Goal: Task Accomplishment & Management: Manage account settings

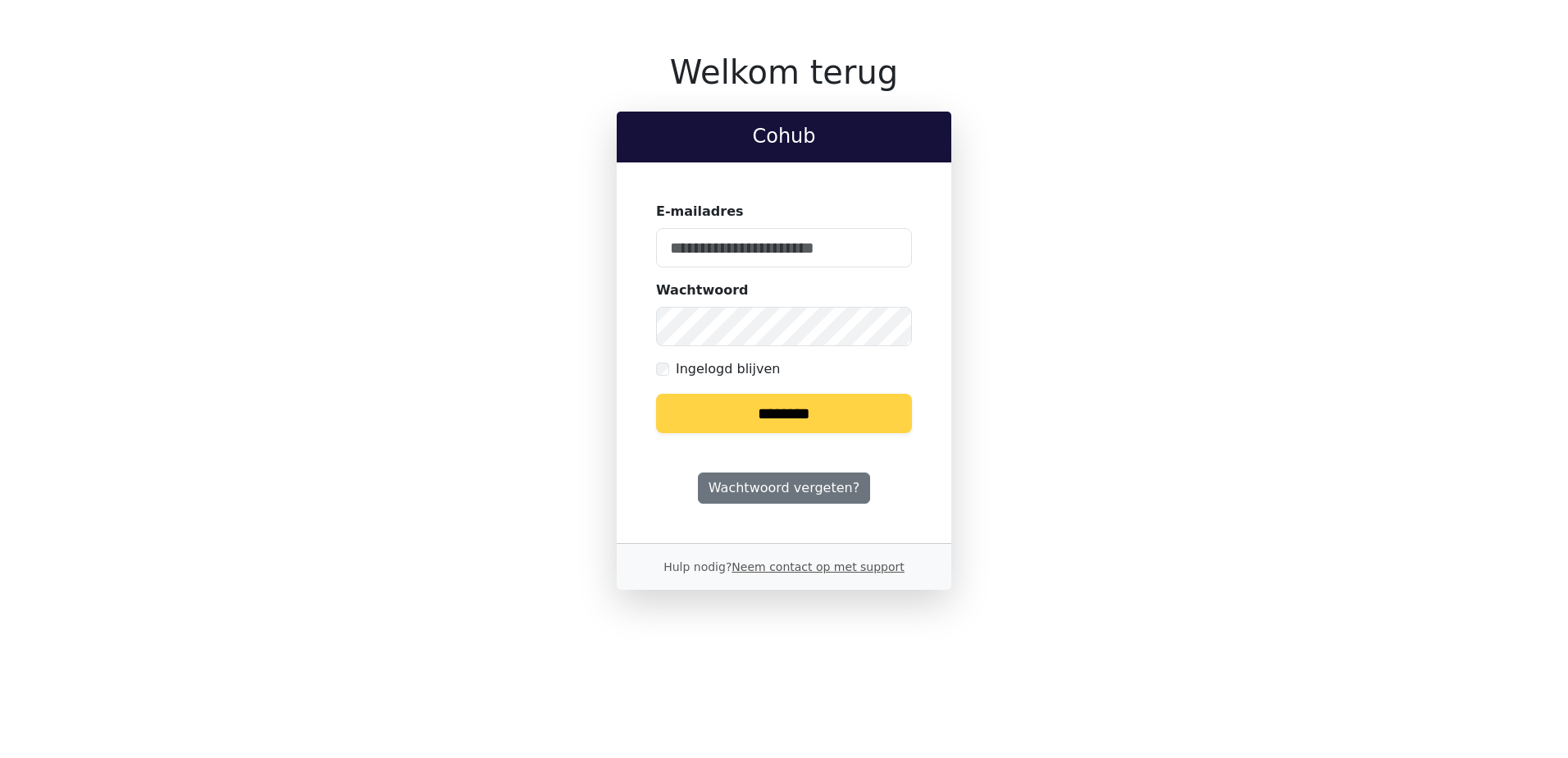
type input "**********"
click at [795, 413] on input "********" at bounding box center [784, 413] width 256 height 40
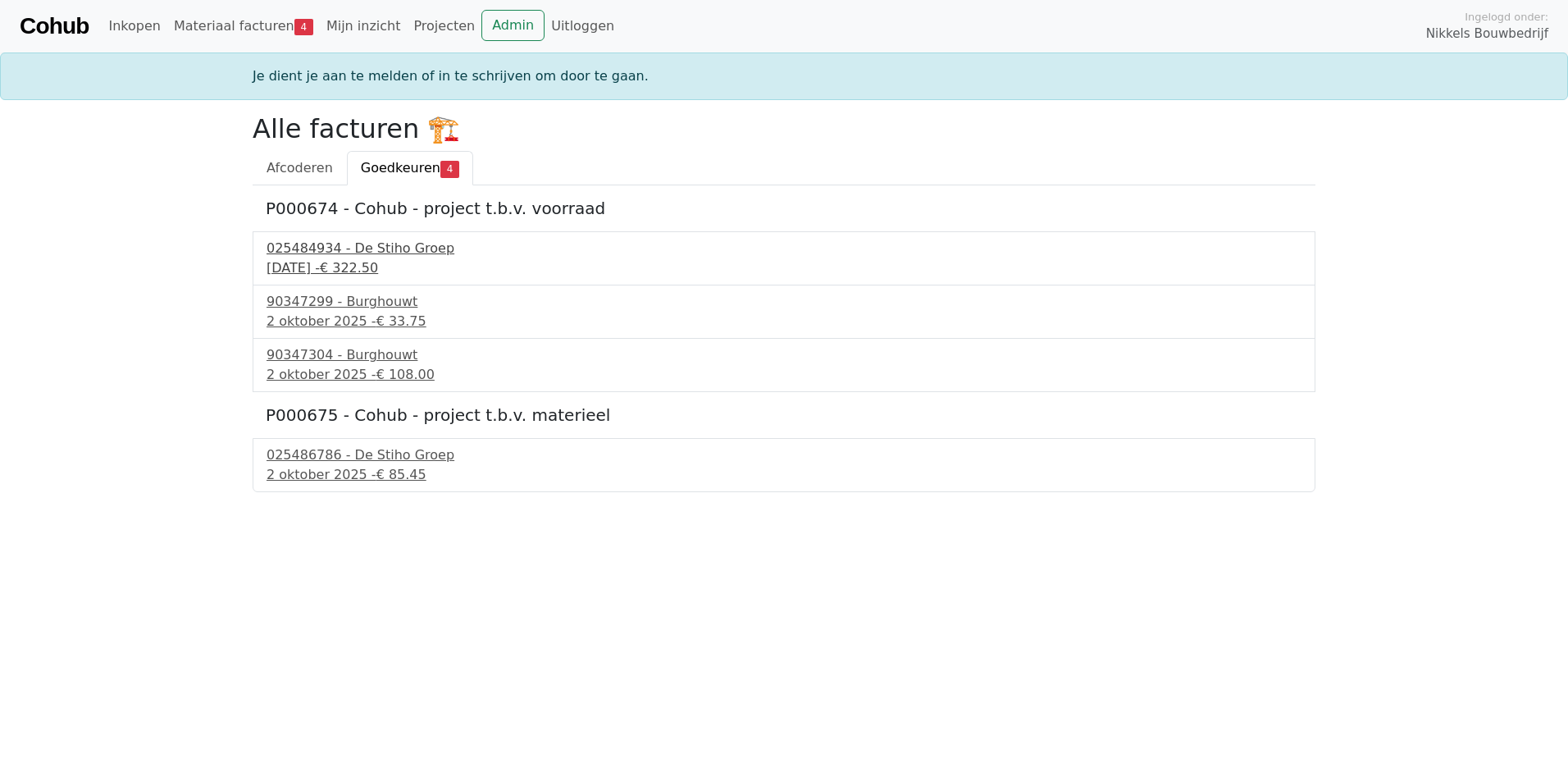
click at [379, 243] on div "025484934 - De Stiho Groep" at bounding box center [784, 249] width 1035 height 20
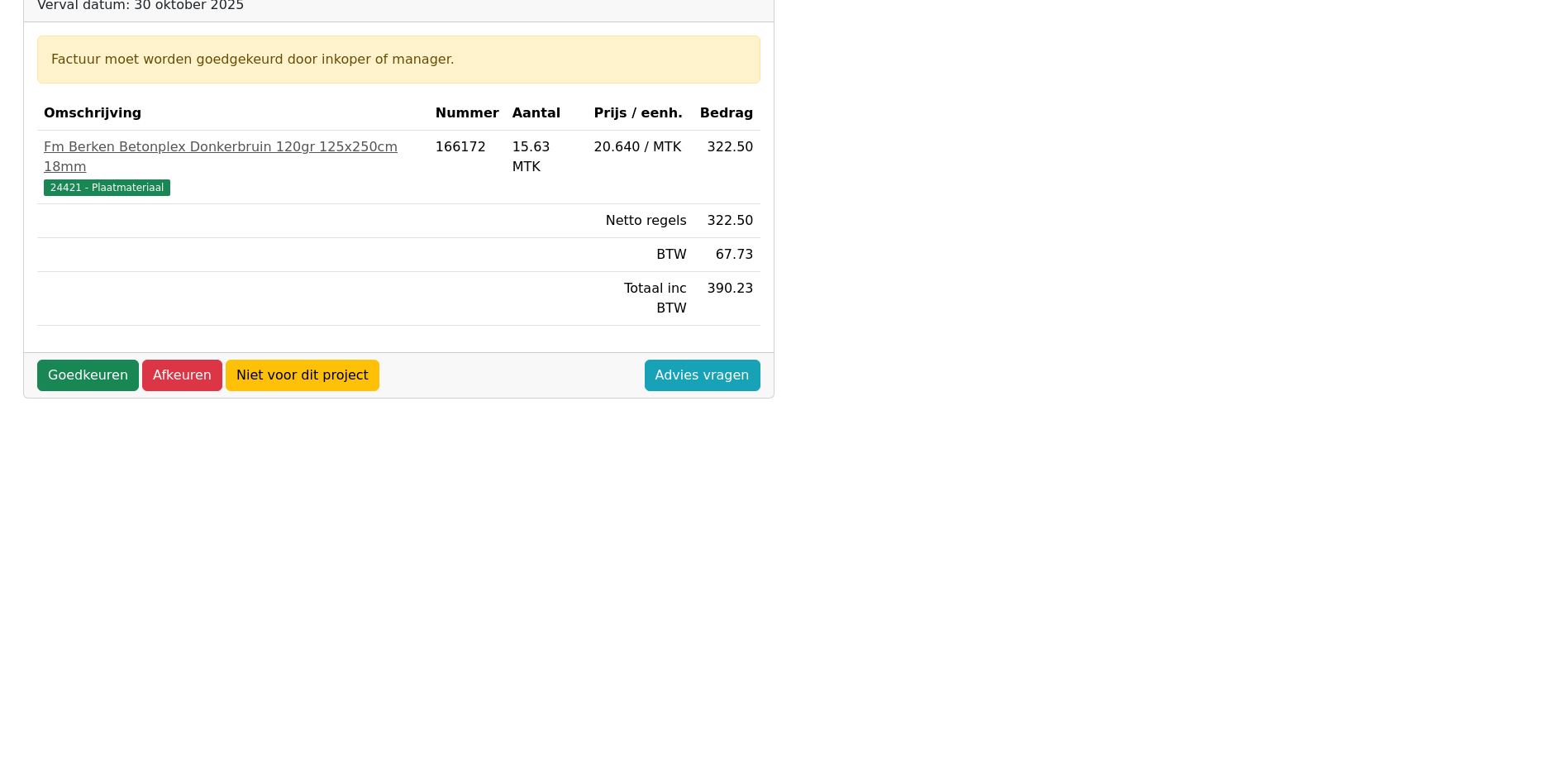
scroll to position [331, 0]
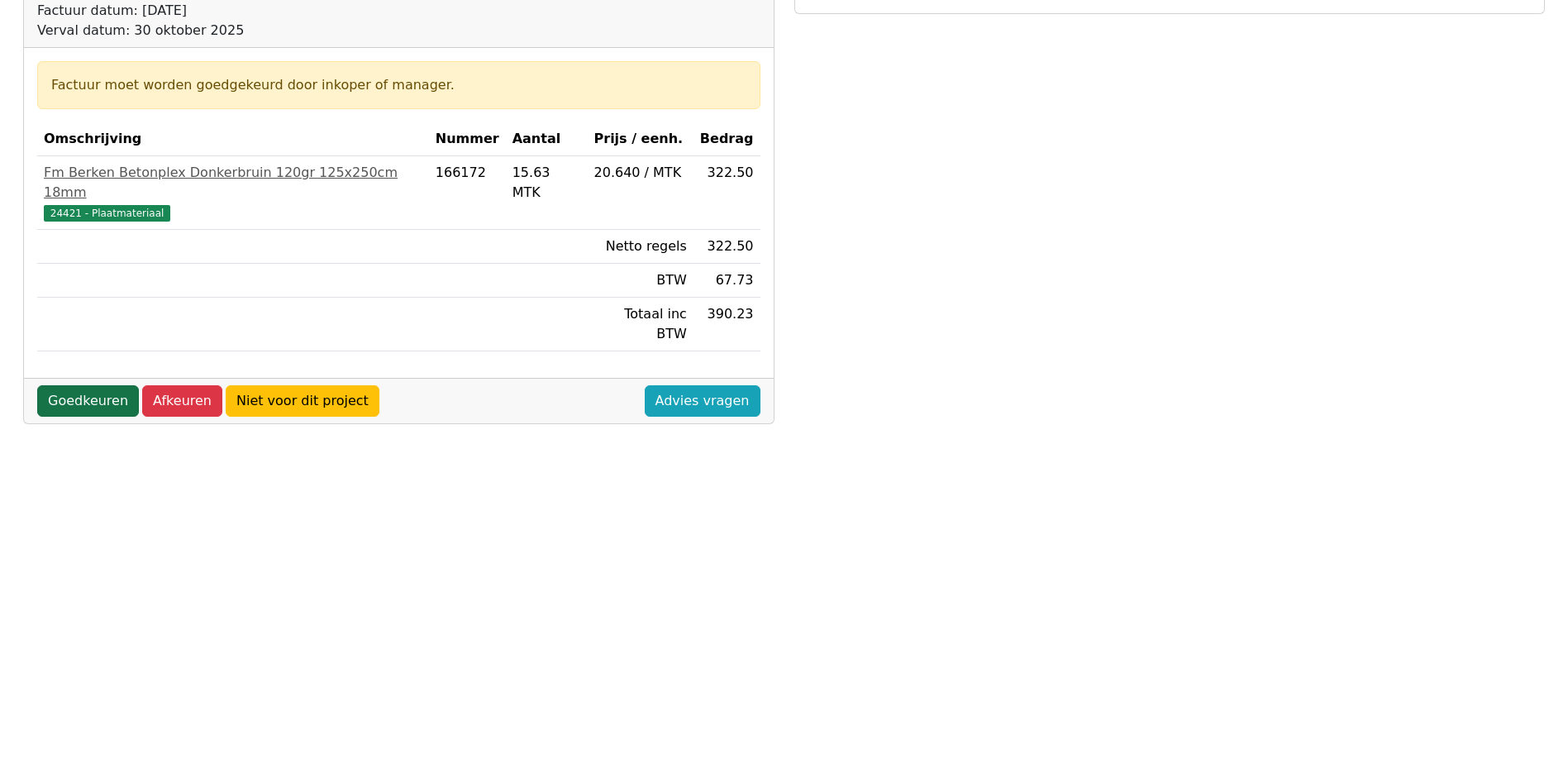
click at [77, 385] on link "Goedkeuren" at bounding box center [89, 401] width 102 height 32
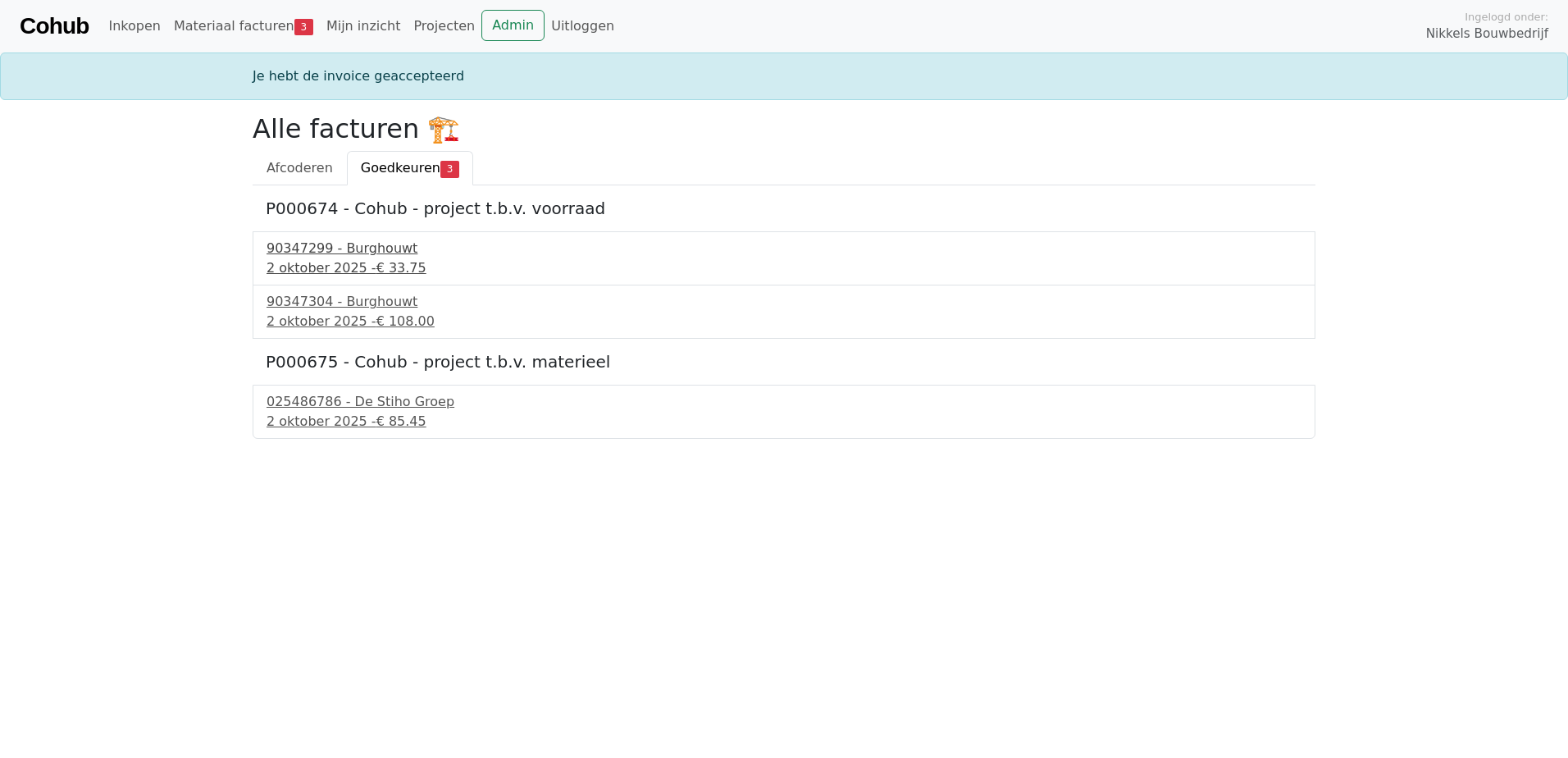
click at [370, 244] on div "90347299 - Burghouwt" at bounding box center [784, 249] width 1035 height 20
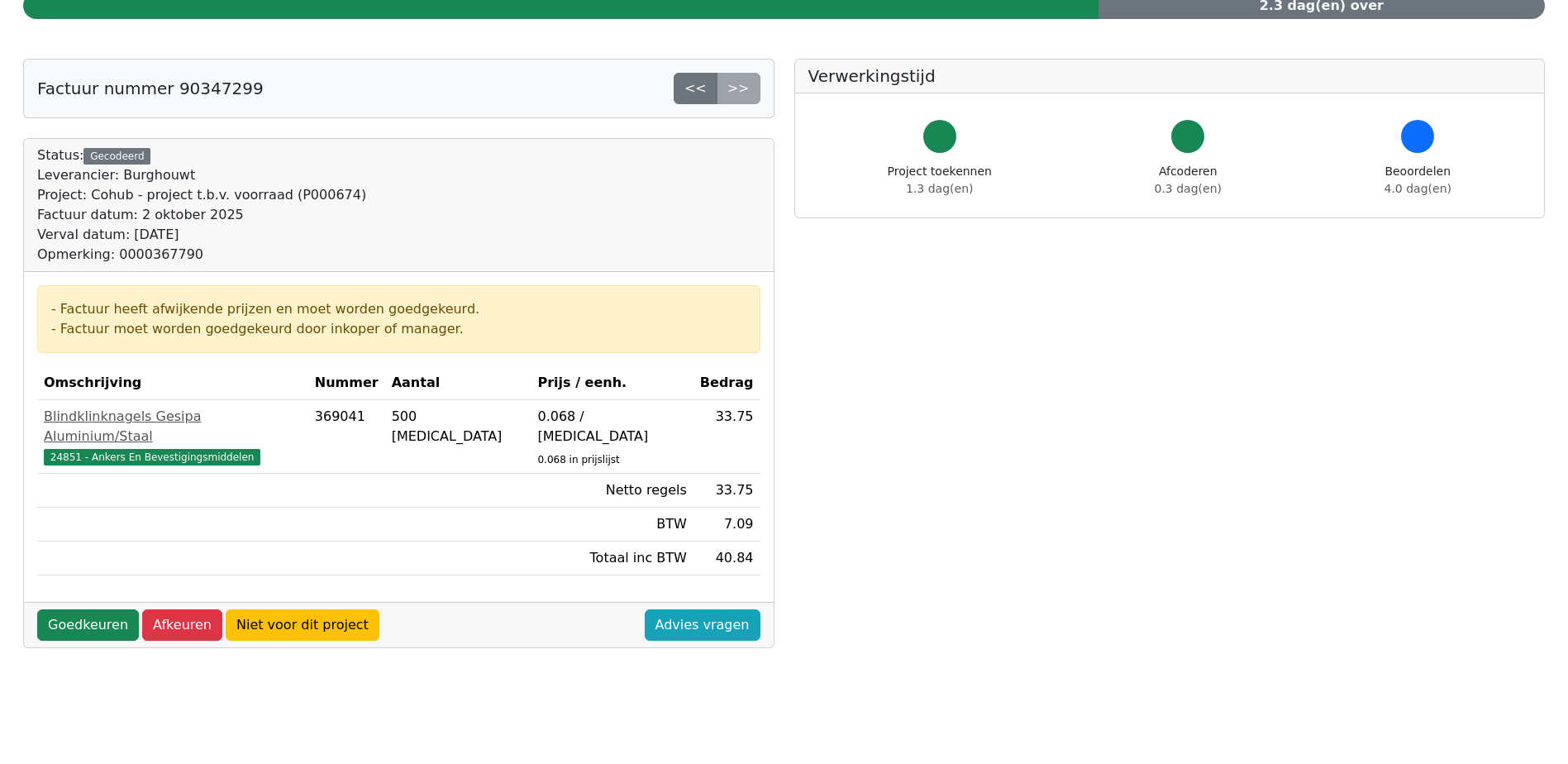
scroll to position [165, 0]
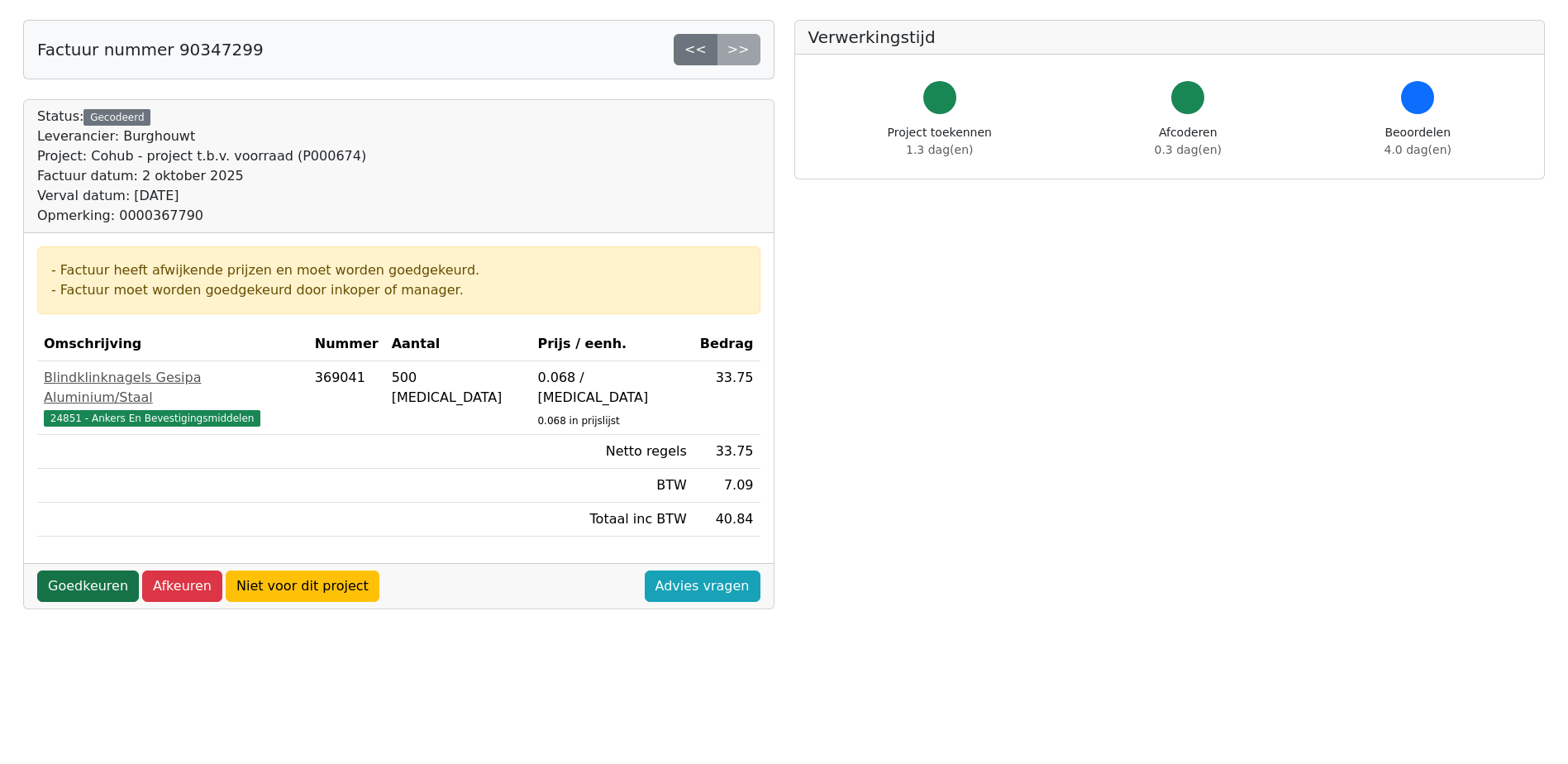
click at [92, 570] on link "Goedkeuren" at bounding box center [89, 586] width 102 height 32
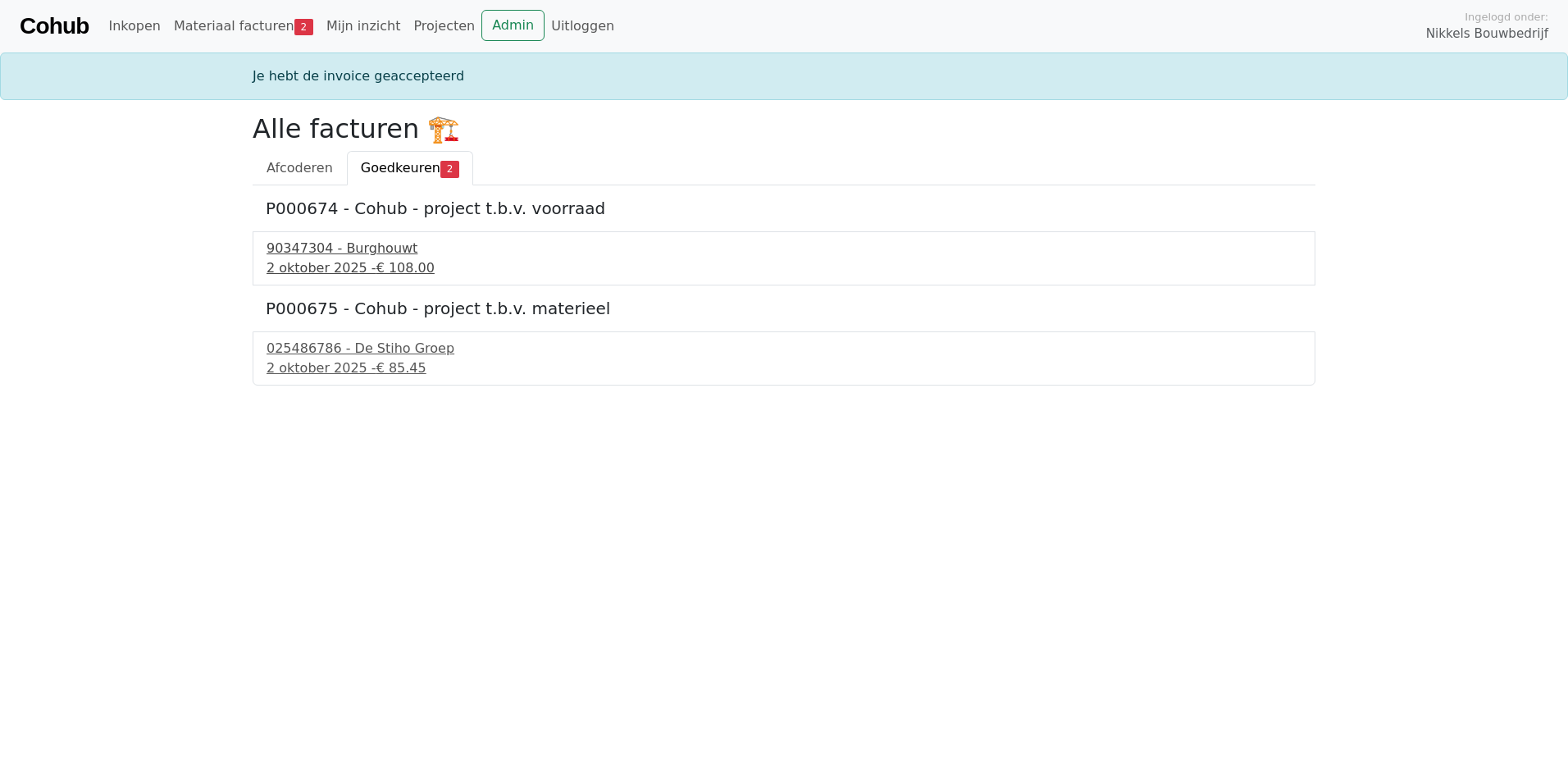
click at [361, 245] on div "90347304 - Burghouwt" at bounding box center [784, 249] width 1035 height 20
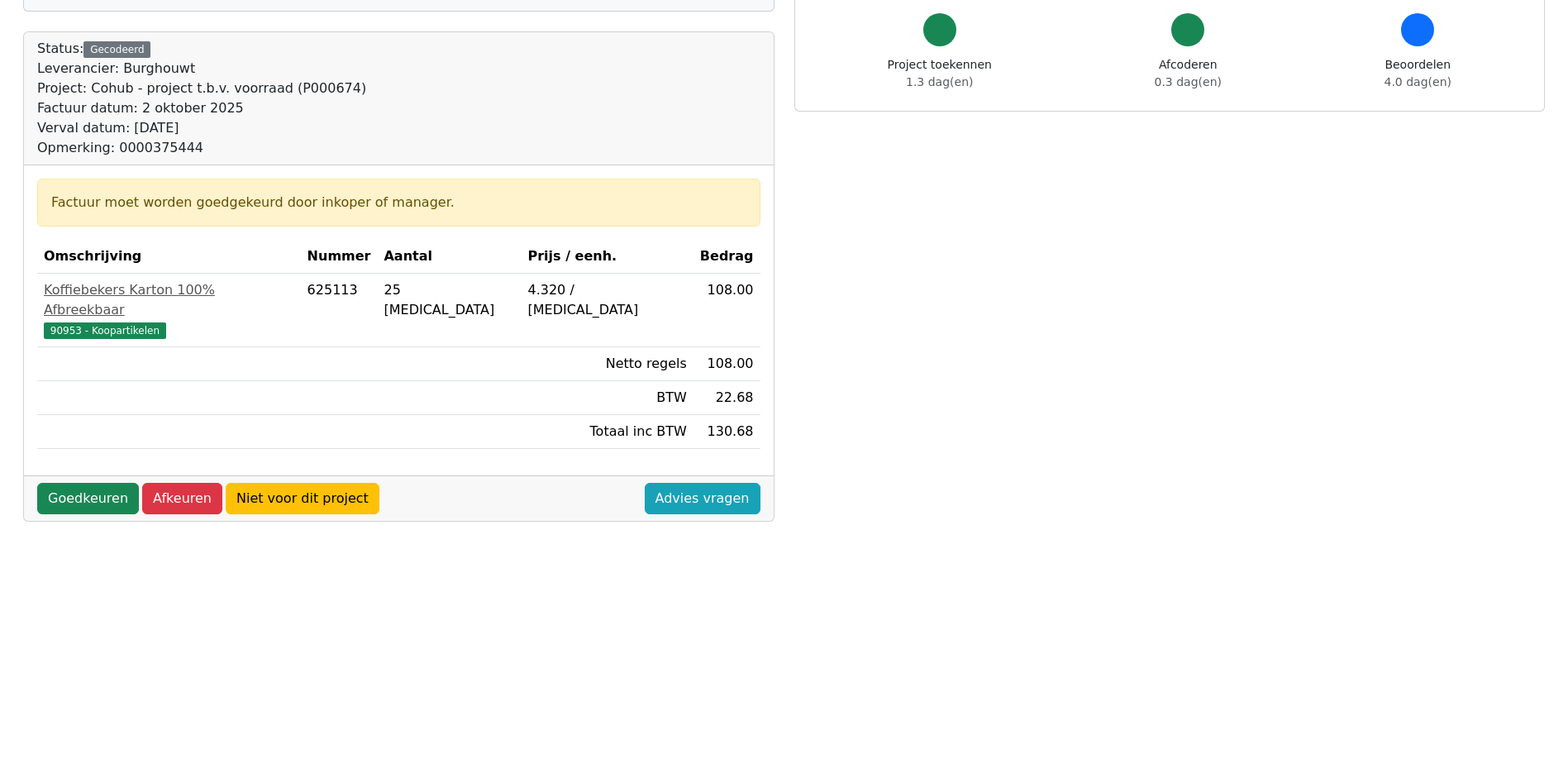
scroll to position [248, 0]
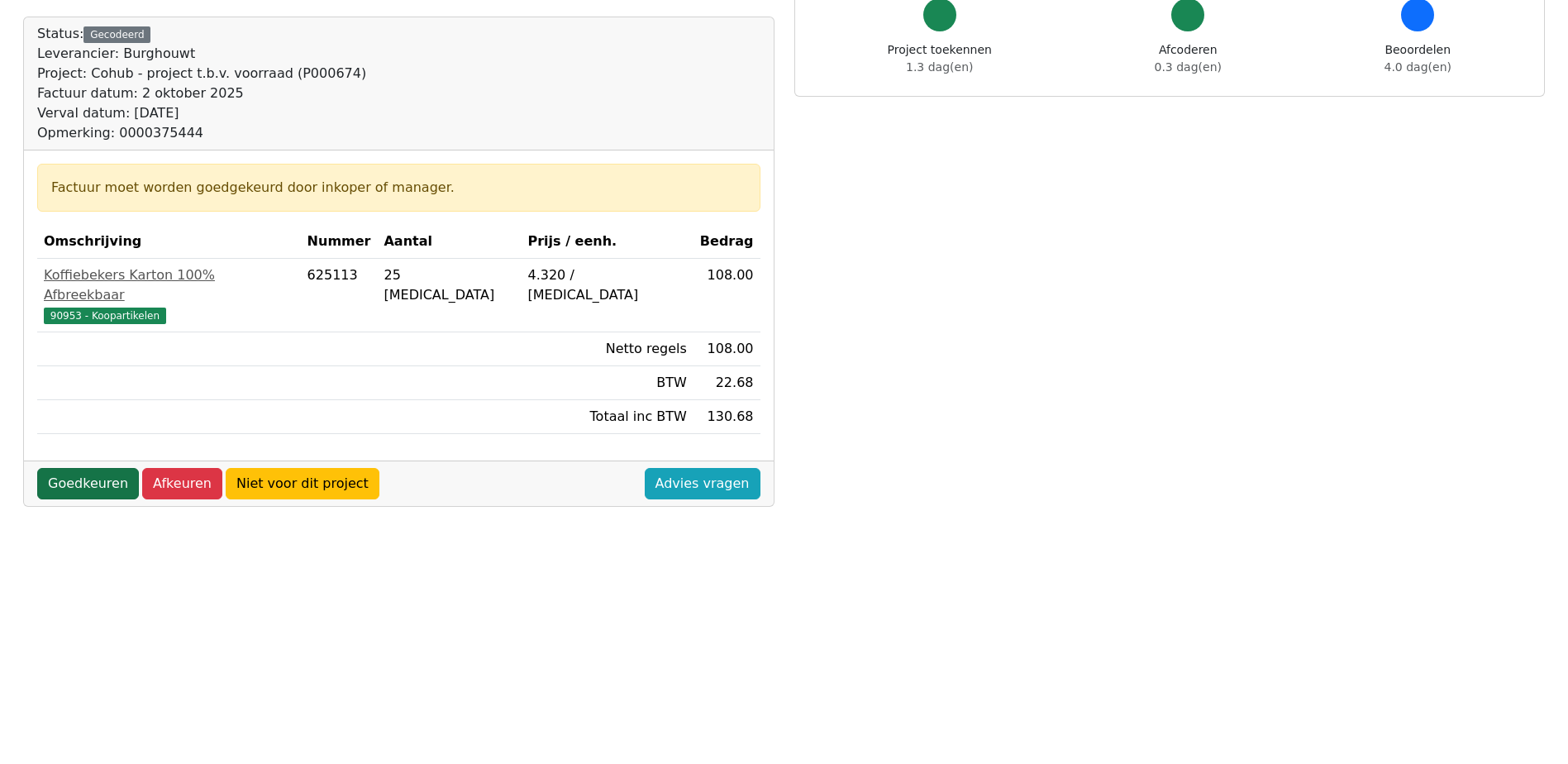
click at [74, 468] on link "Goedkeuren" at bounding box center [89, 483] width 102 height 32
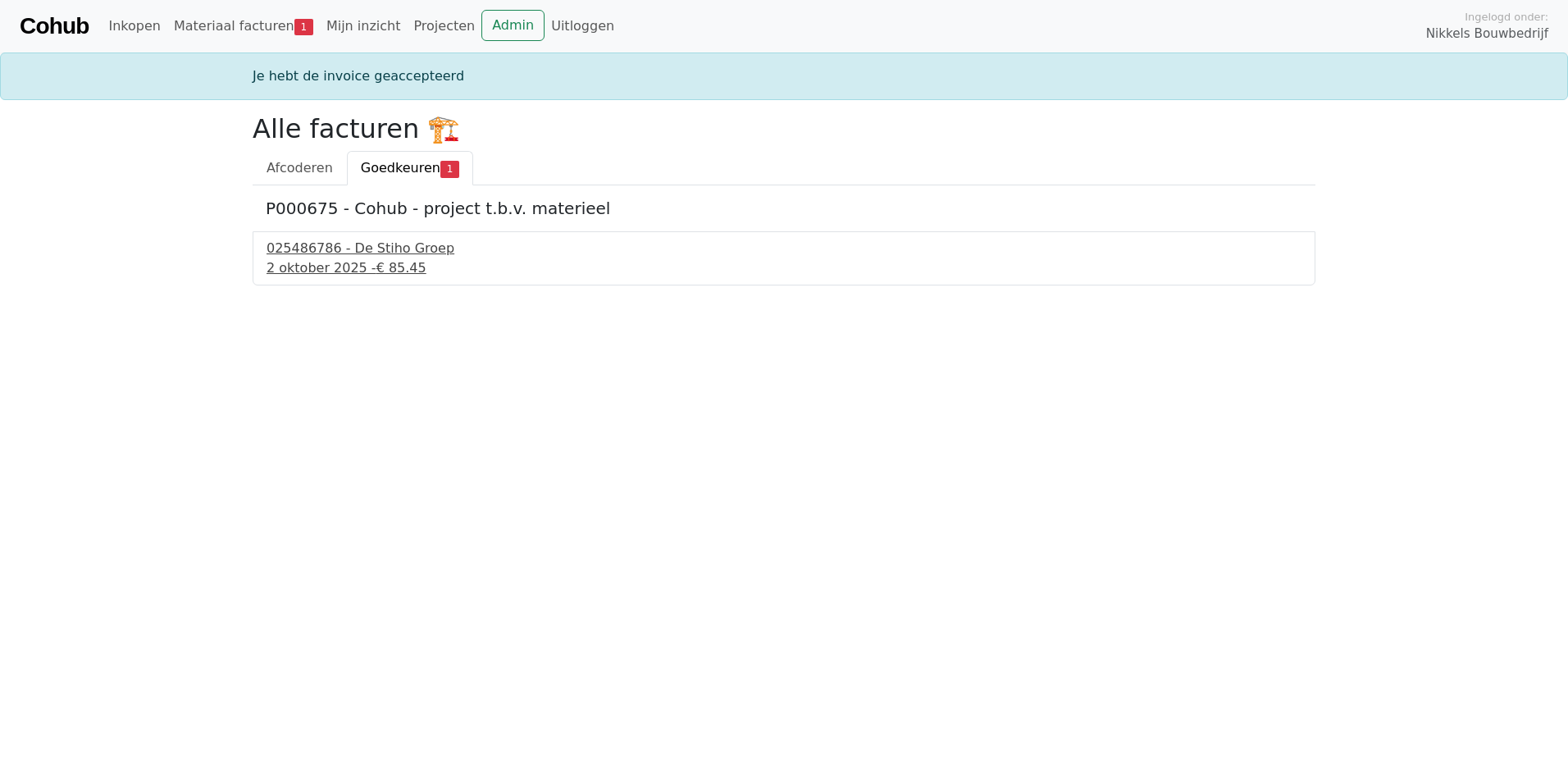
click at [398, 245] on div "025486786 - De Stiho Groep" at bounding box center [784, 249] width 1035 height 20
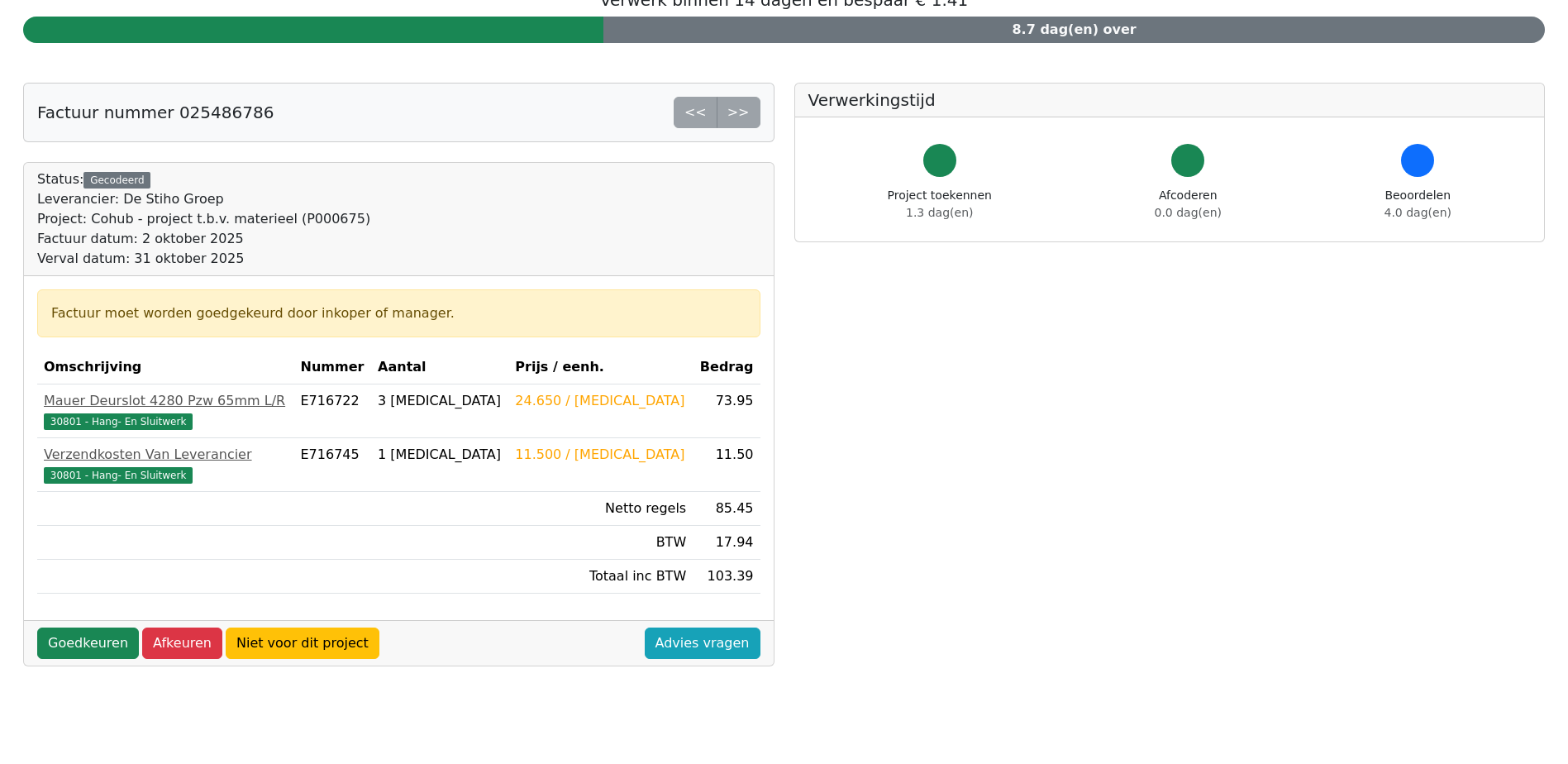
scroll to position [83, 0]
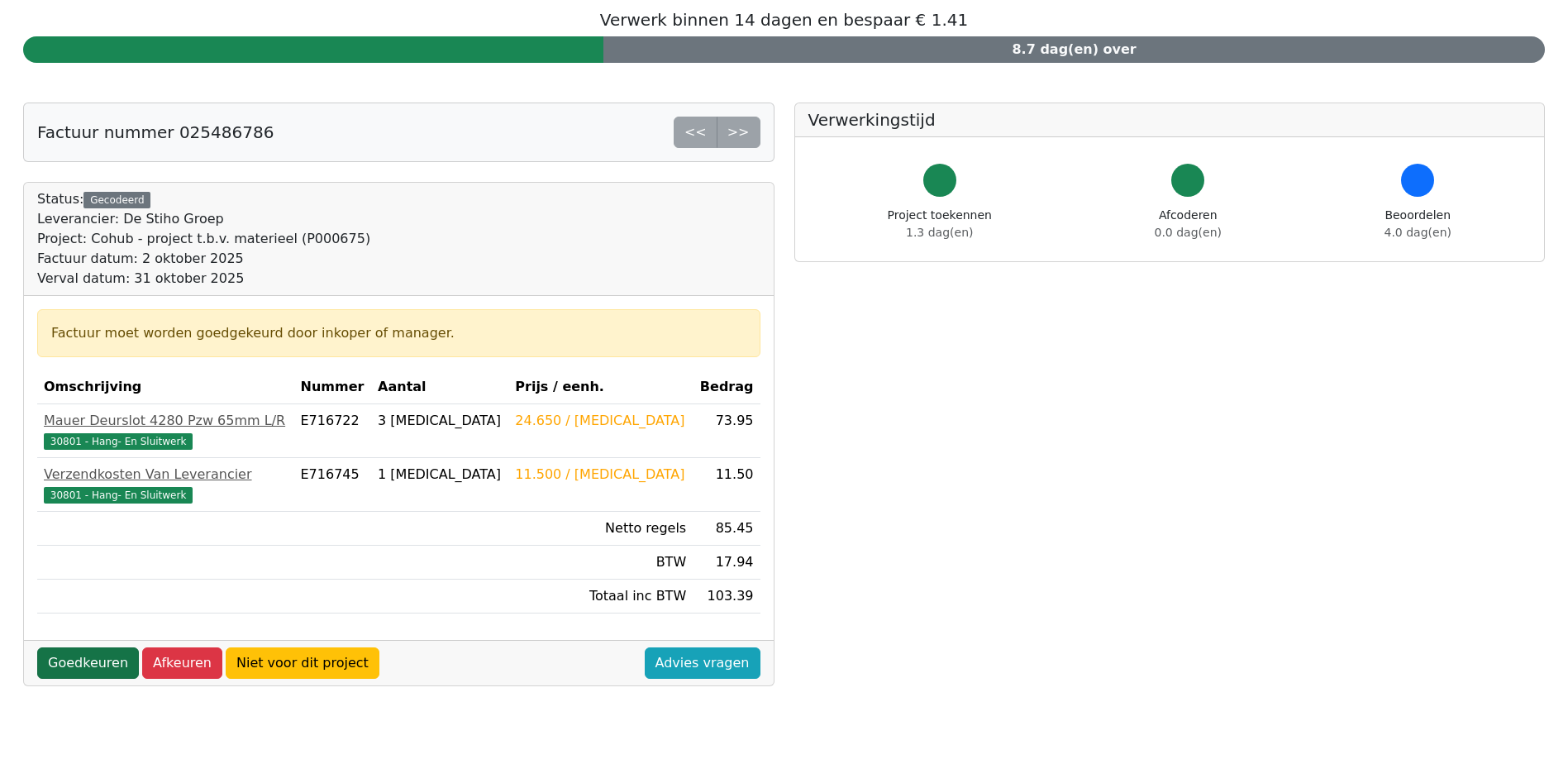
click at [82, 662] on link "Goedkeuren" at bounding box center [89, 663] width 102 height 32
